Goal: Submit feedback/report problem

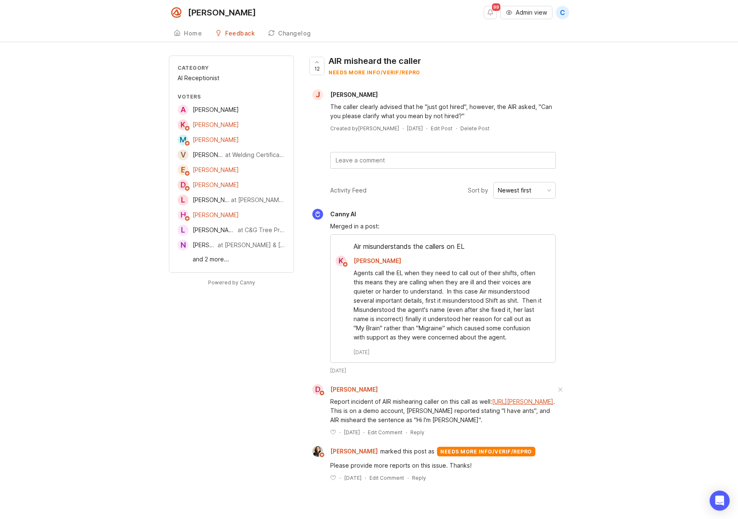
click at [438, 163] on textarea at bounding box center [443, 160] width 225 height 16
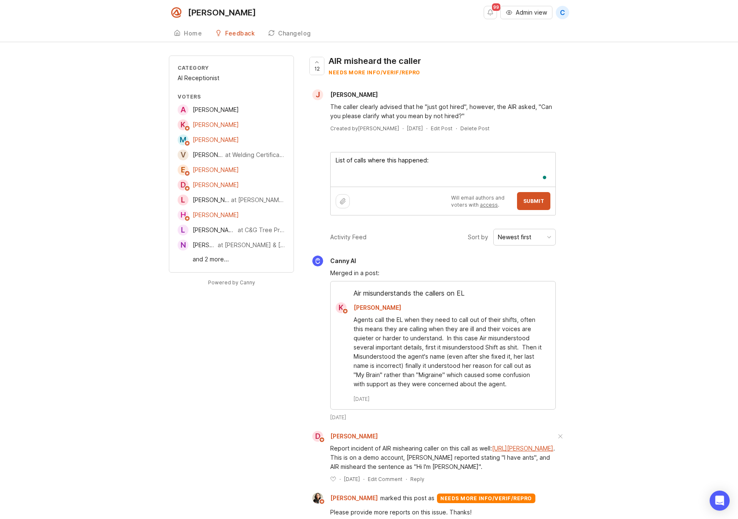
paste textarea "[URL][PERSON_NAME] [URL][PERSON_NAME] [URL][PERSON_NAME] [URL][PERSON_NAME] [UR…"
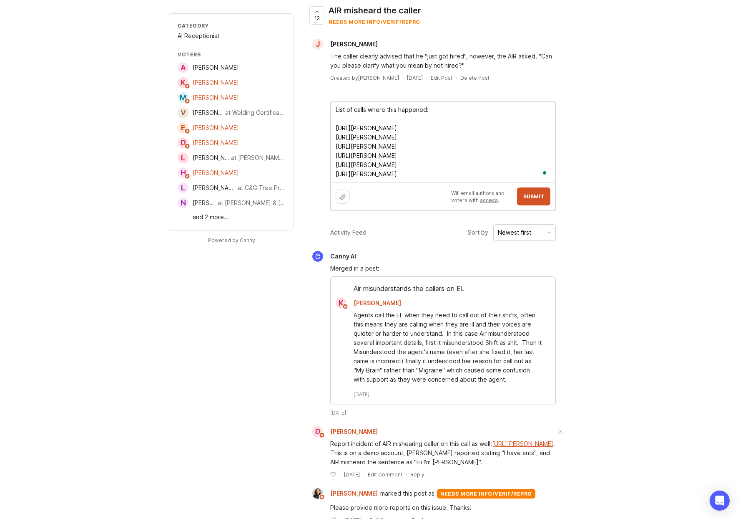
scroll to position [58, 0]
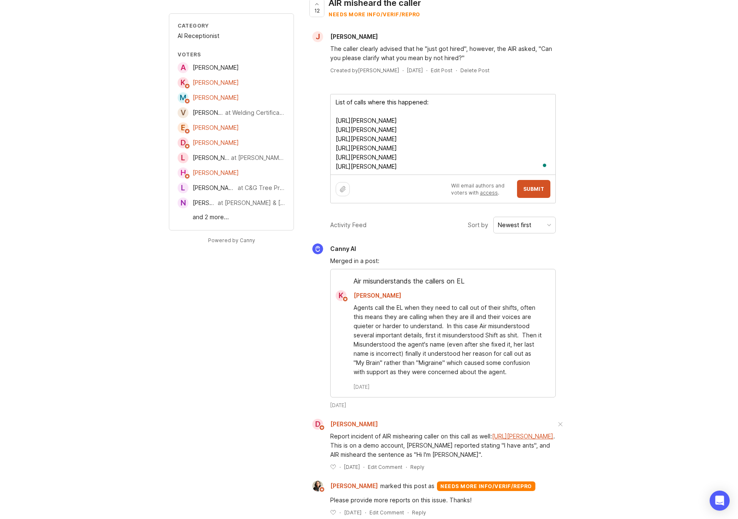
type textarea "List of calls where this happened: [URL][PERSON_NAME] [URL][PERSON_NAME] [URL][…"
click at [536, 190] on span "Submit" at bounding box center [534, 189] width 21 height 6
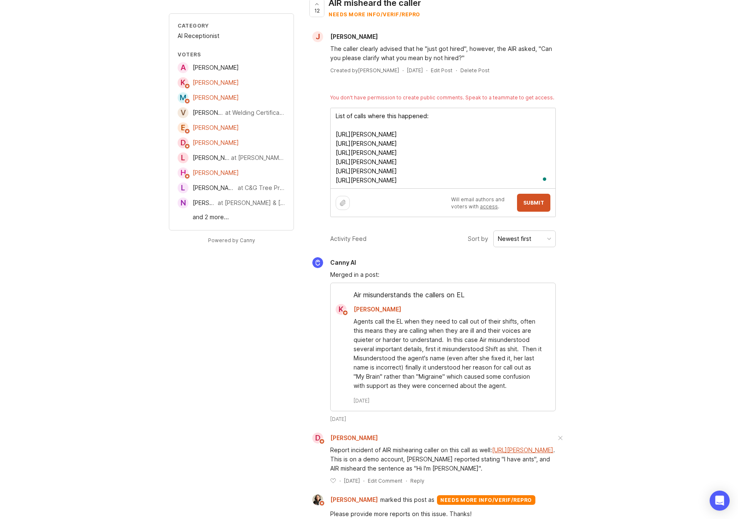
scroll to position [0, 0]
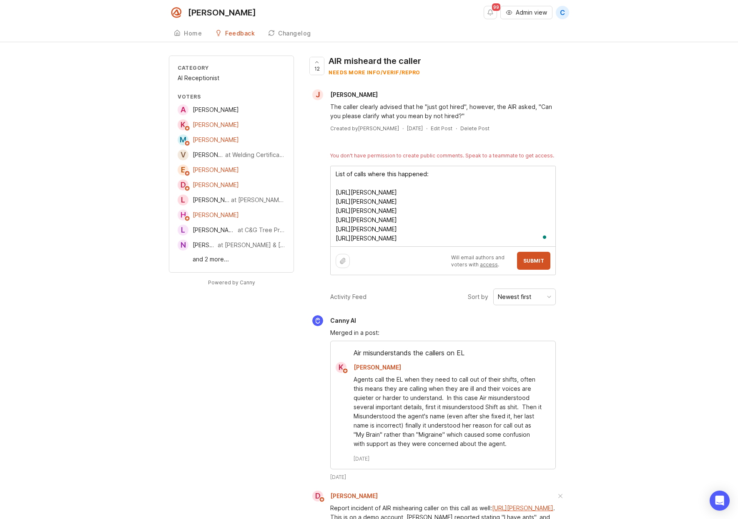
drag, startPoint x: 539, startPoint y: 239, endPoint x: 337, endPoint y: 171, distance: 213.8
click at [337, 171] on textarea "List of calls where this happened: [URL][PERSON_NAME] [URL][PERSON_NAME] [URL][…" at bounding box center [443, 206] width 225 height 80
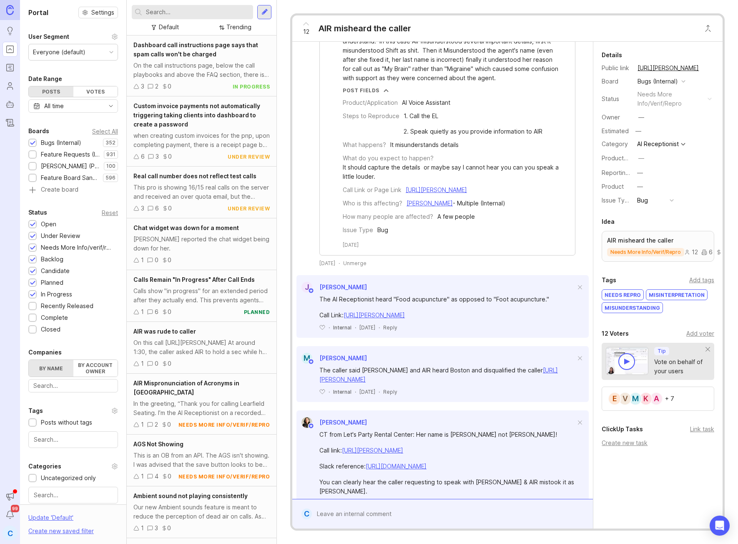
scroll to position [649, 0]
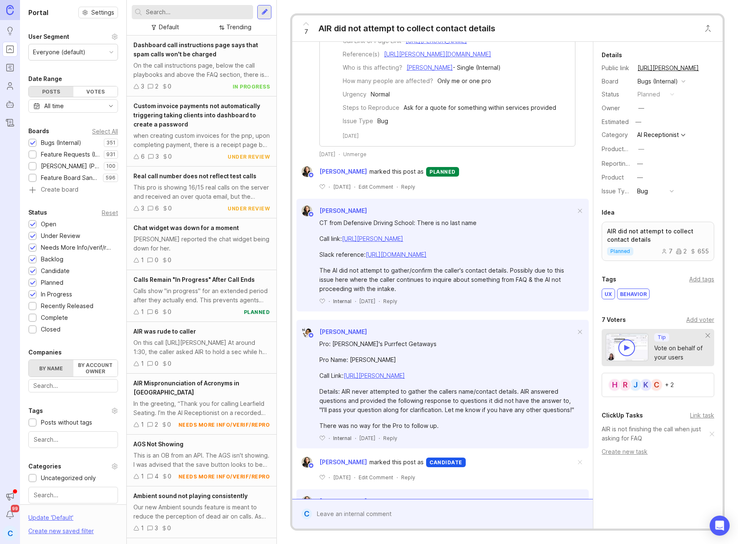
scroll to position [2876, 0]
